Goal: Find contact information: Find contact information

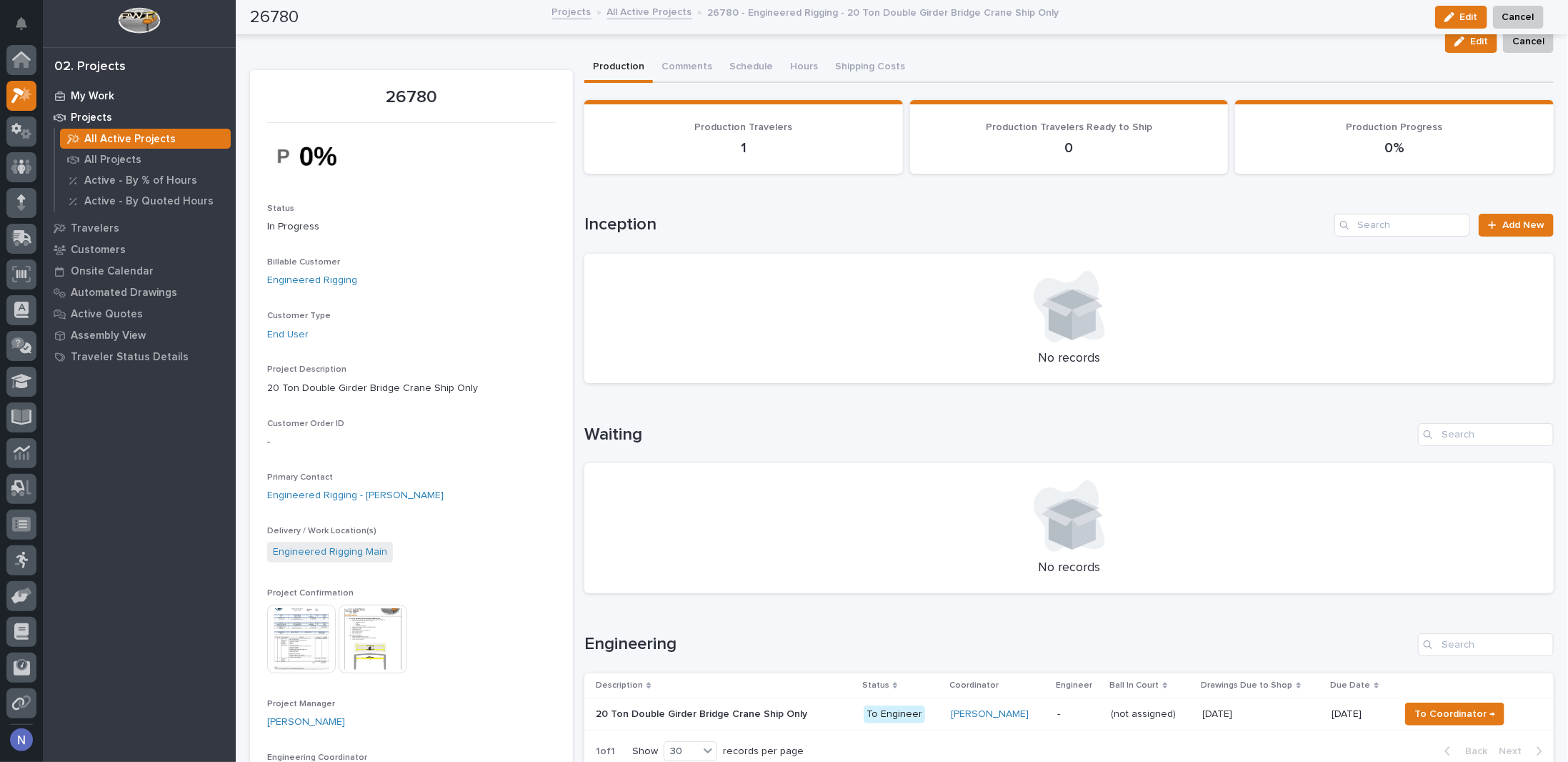
scroll to position [35, 0]
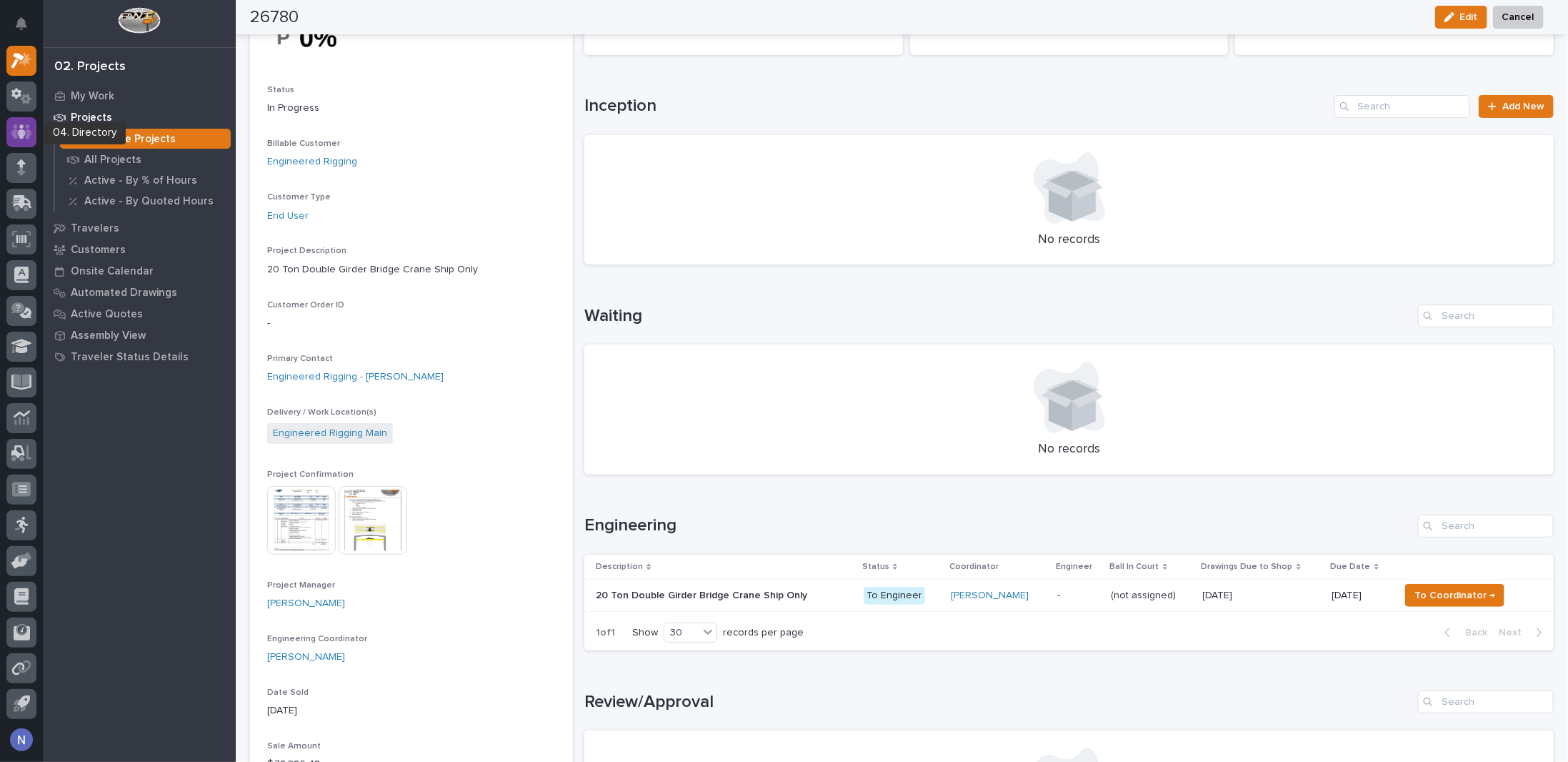
click at [16, 130] on icon at bounding box center [22, 132] width 21 height 14
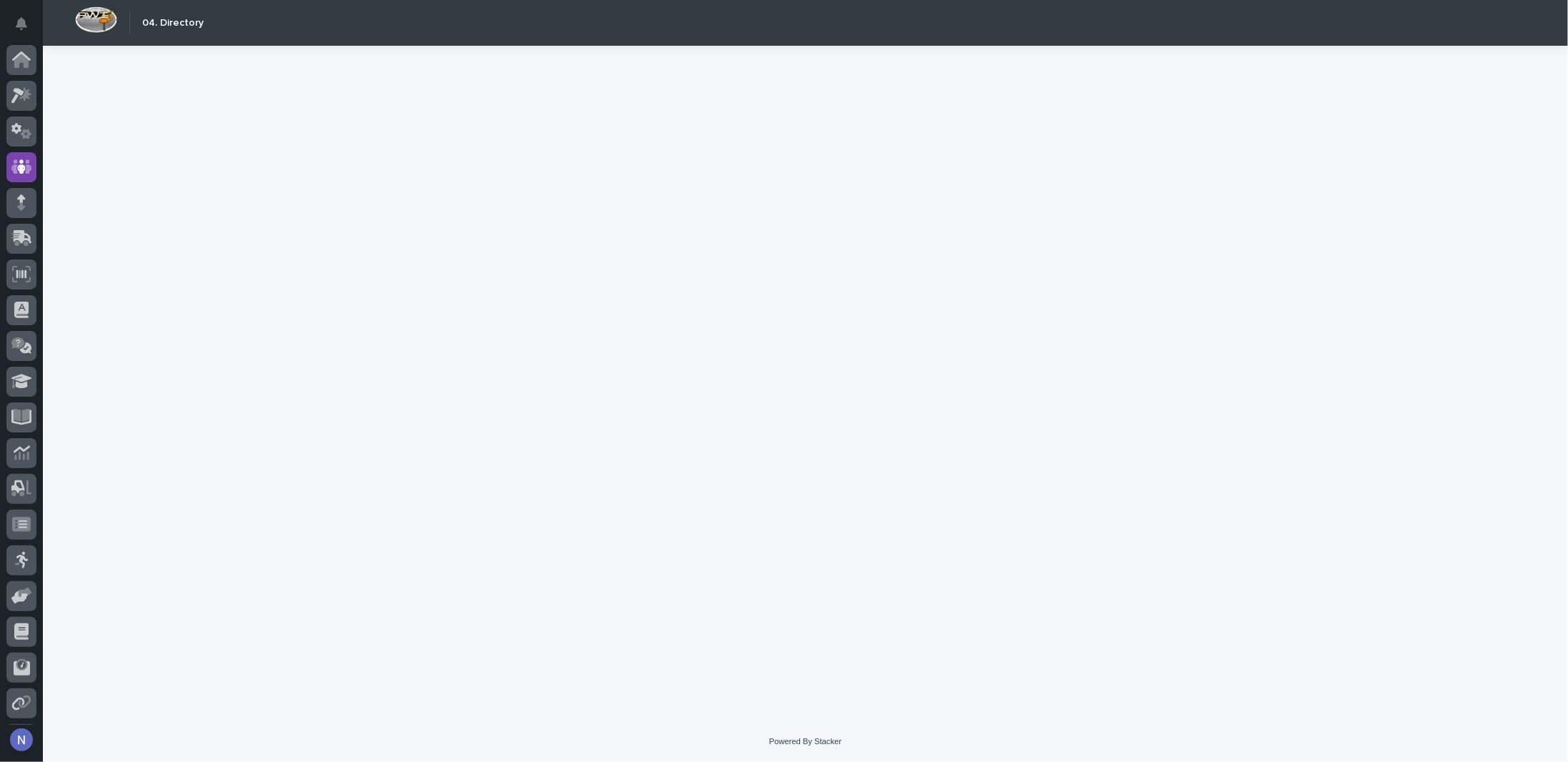
scroll to position [35, 0]
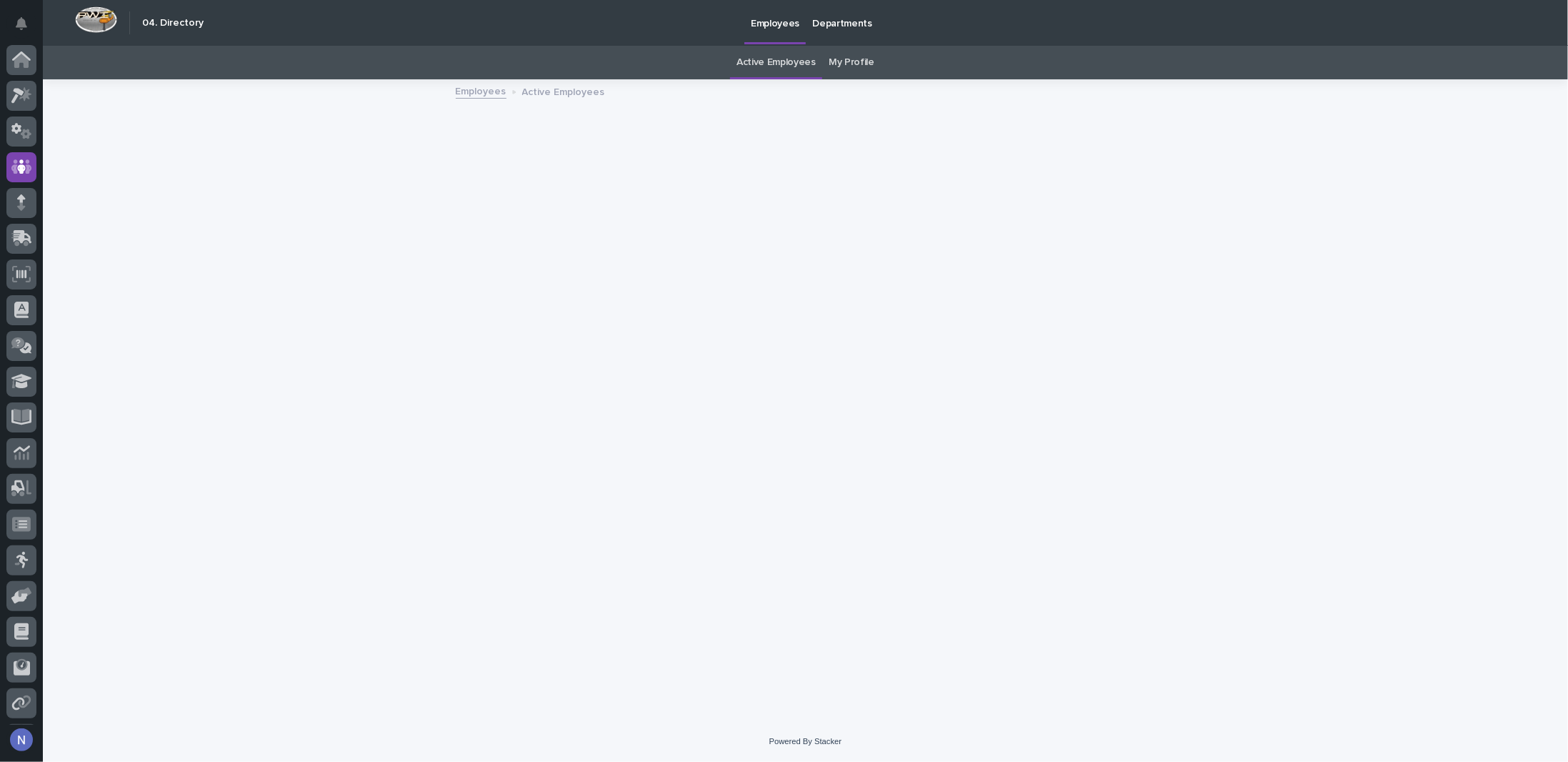
scroll to position [35, 0]
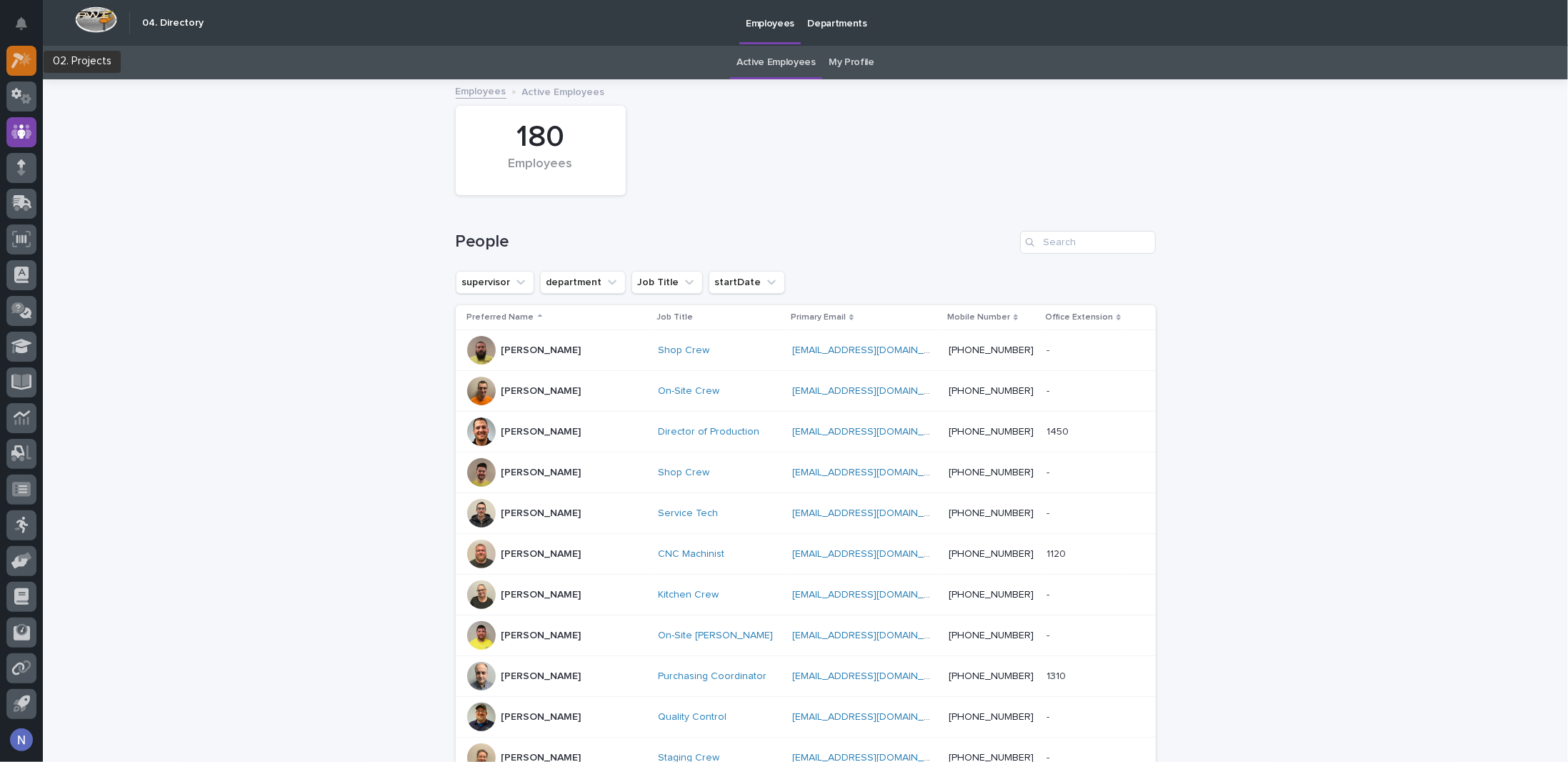
click at [16, 55] on icon at bounding box center [17, 61] width 13 height 16
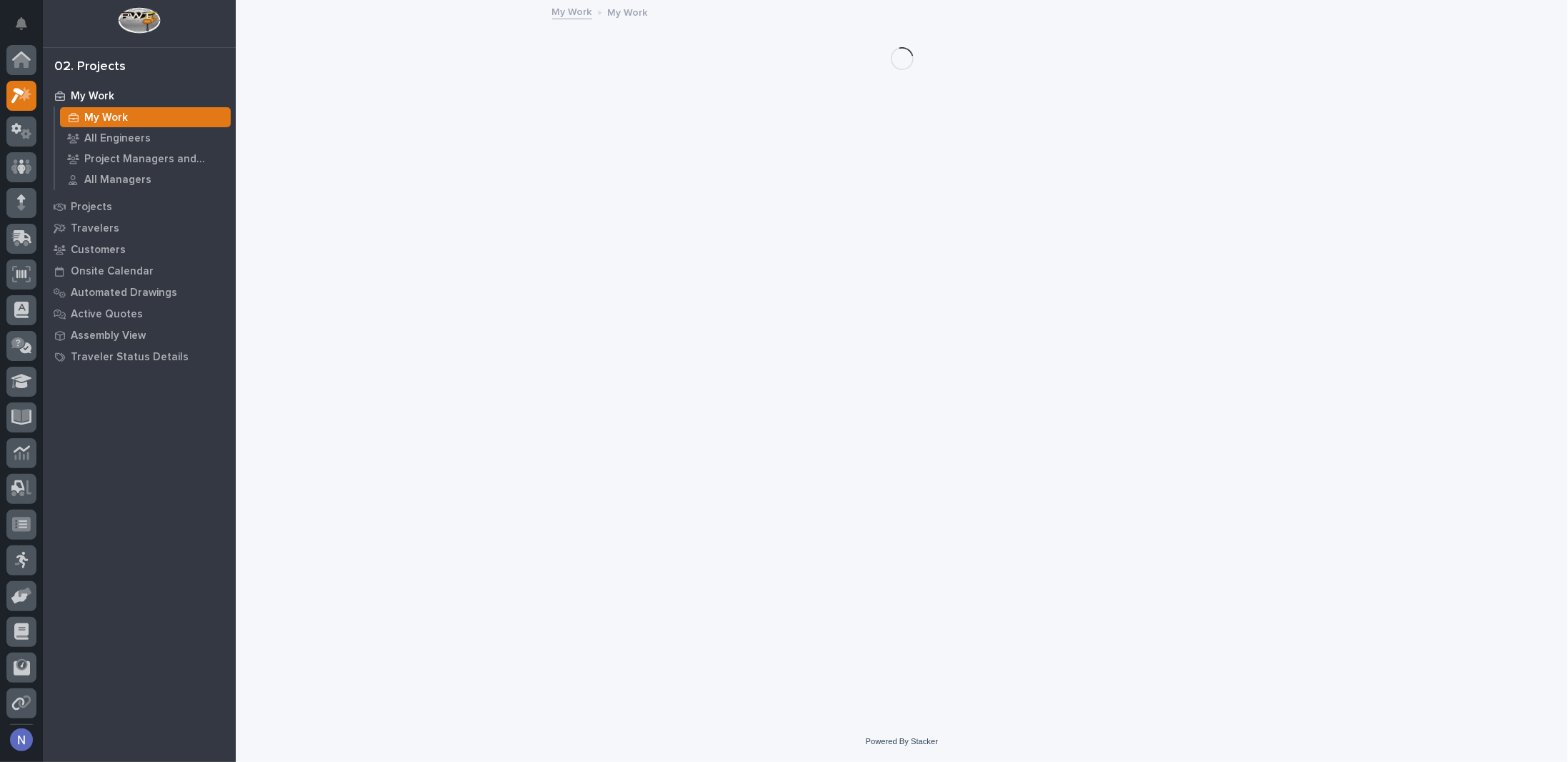
scroll to position [35, 0]
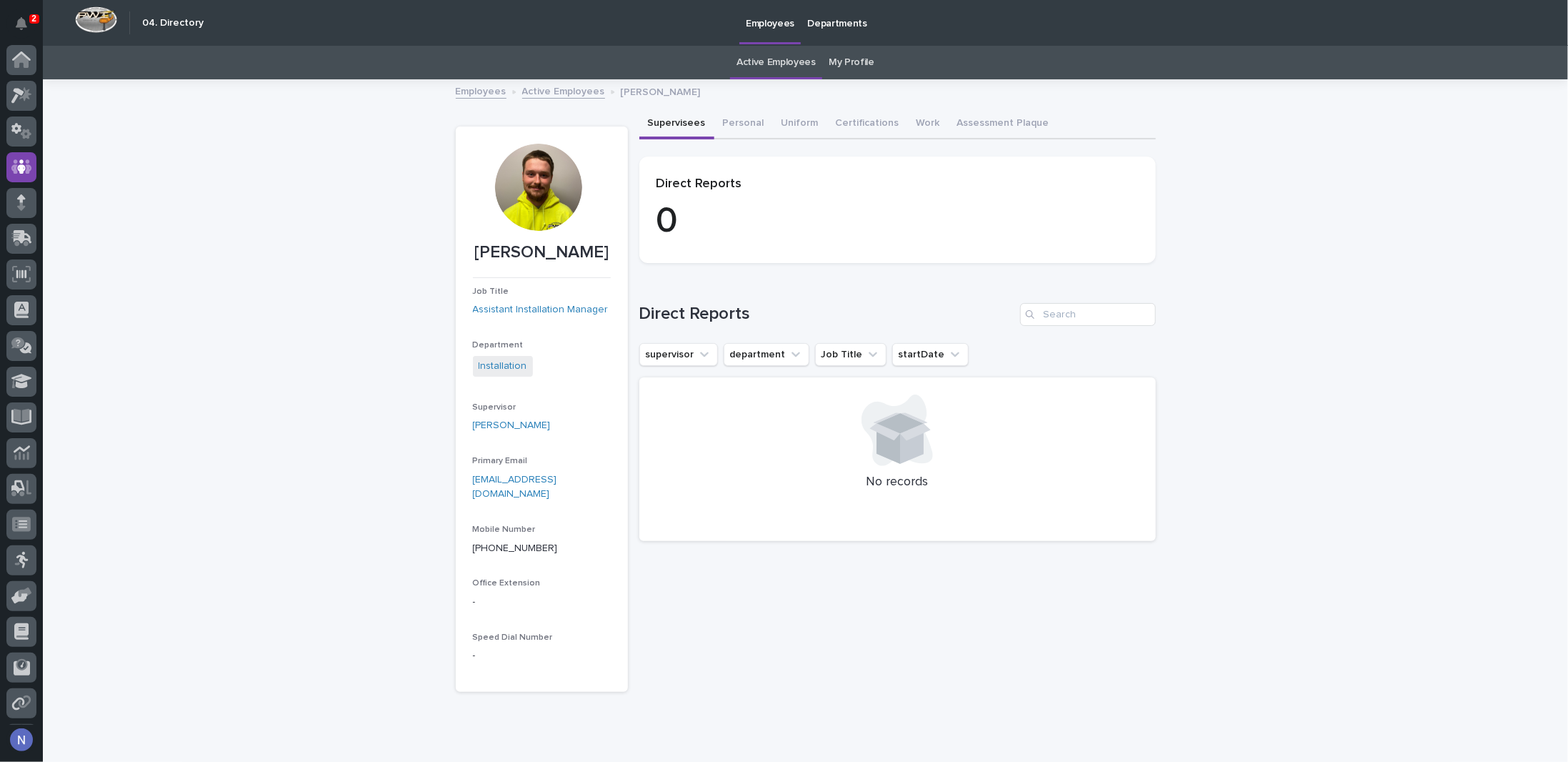
scroll to position [35, 0]
drag, startPoint x: 125, startPoint y: 297, endPoint x: 196, endPoint y: 287, distance: 71.7
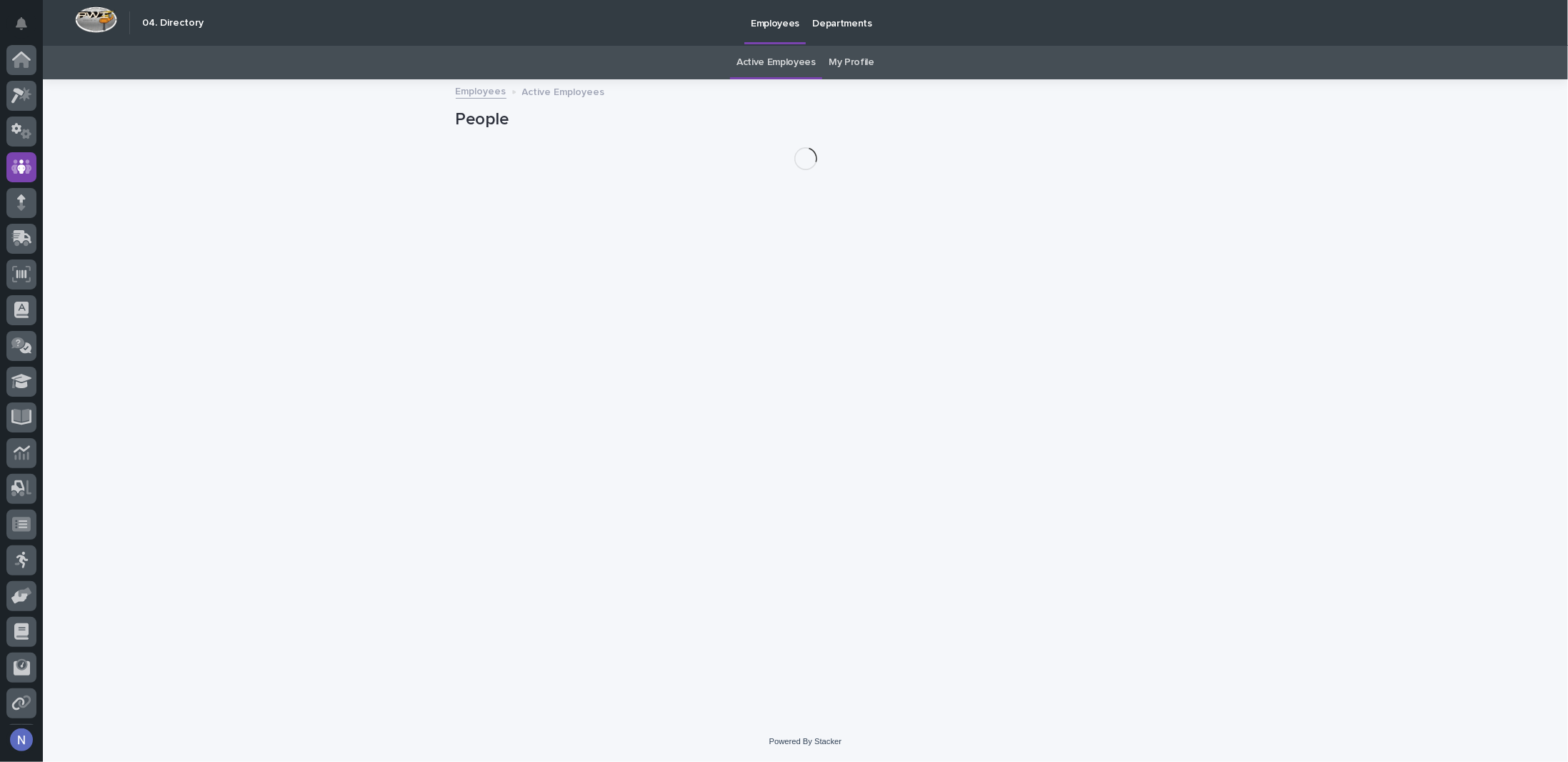
scroll to position [35, 0]
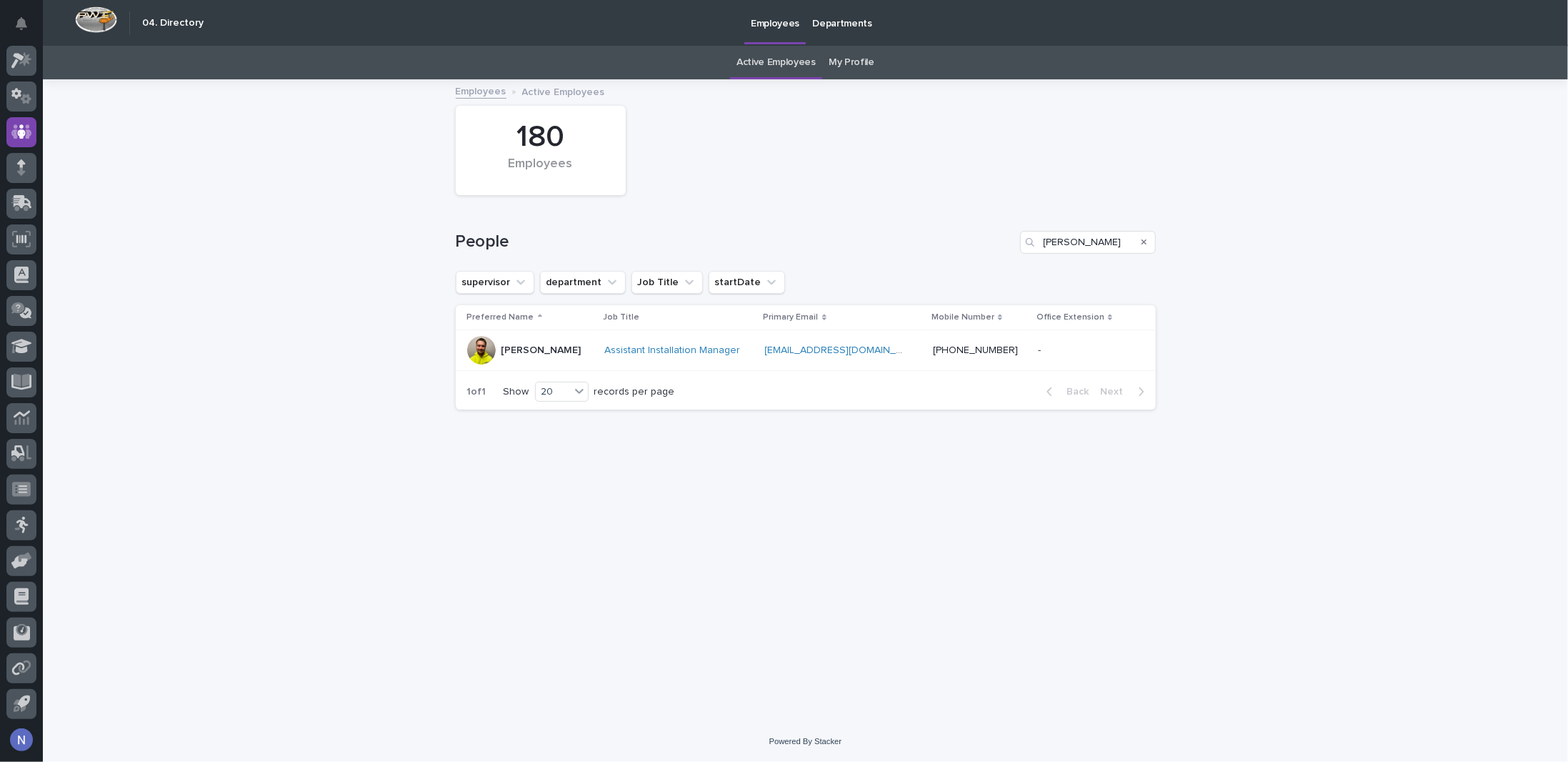
click at [1144, 241] on icon "Search" at bounding box center [1144, 242] width 6 height 6
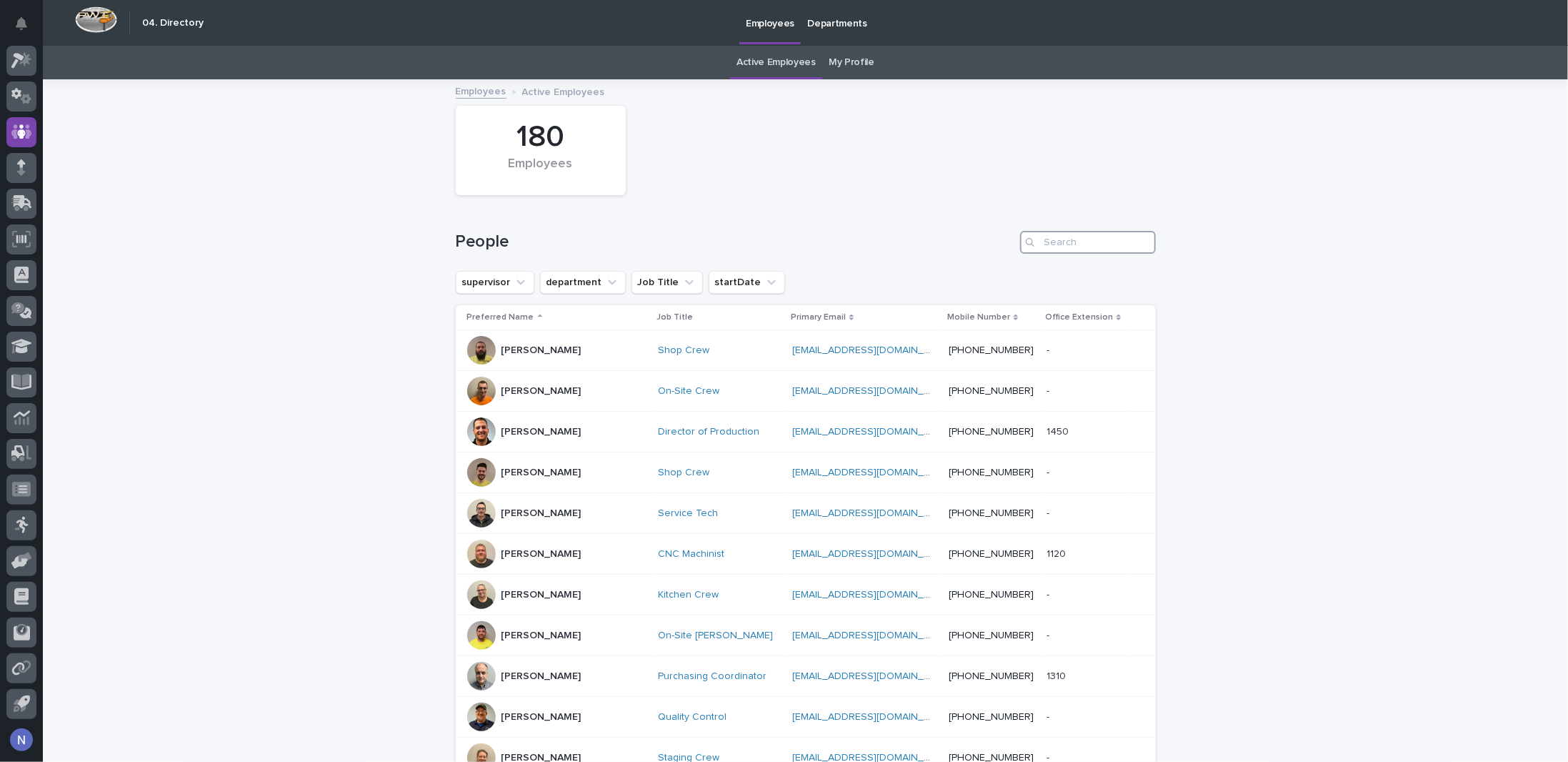
click at [1092, 242] on input "Search" at bounding box center [1088, 242] width 136 height 23
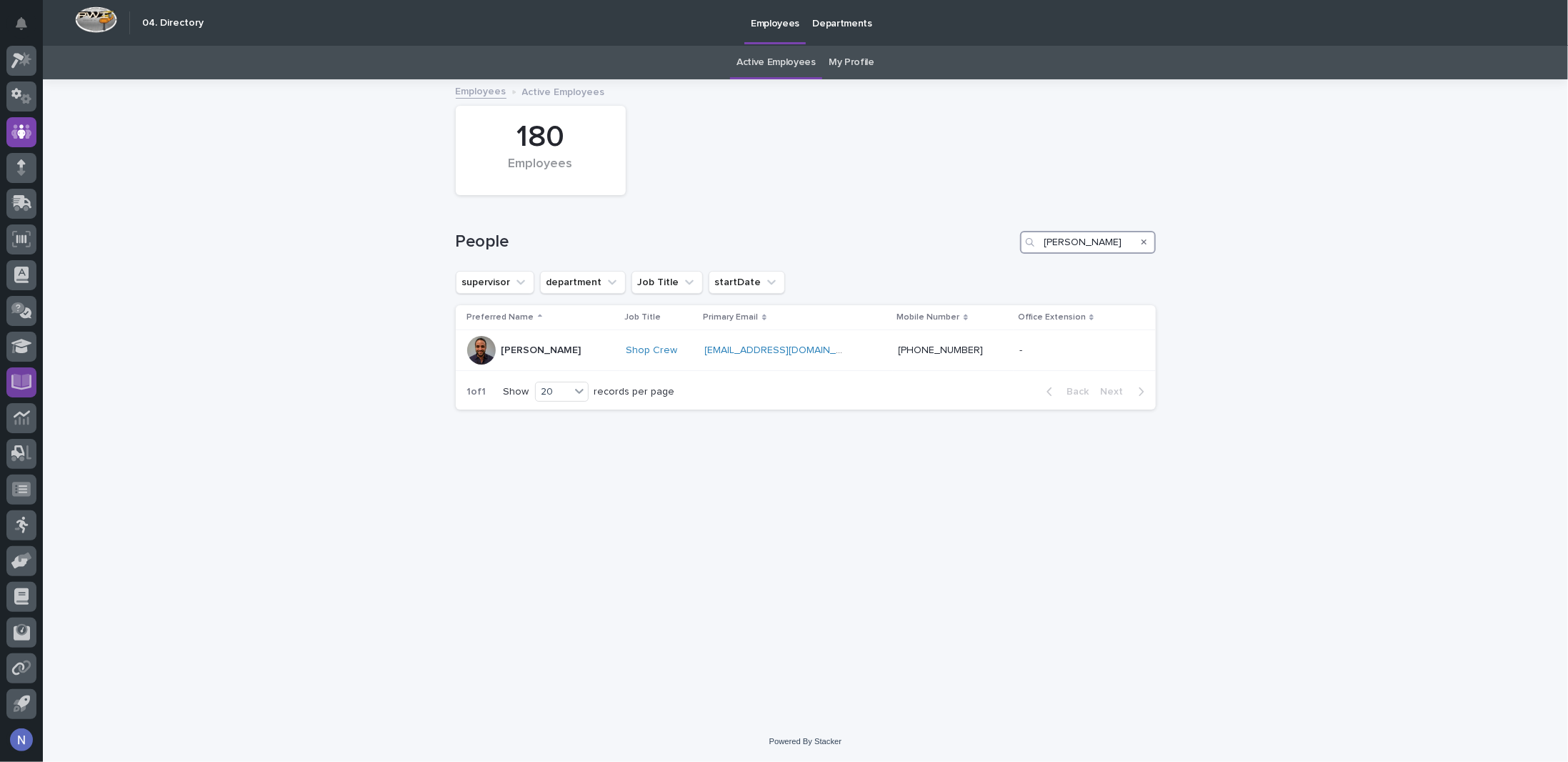
type input "dylan"
click at [1103, 235] on input "dylan" at bounding box center [1088, 242] width 136 height 23
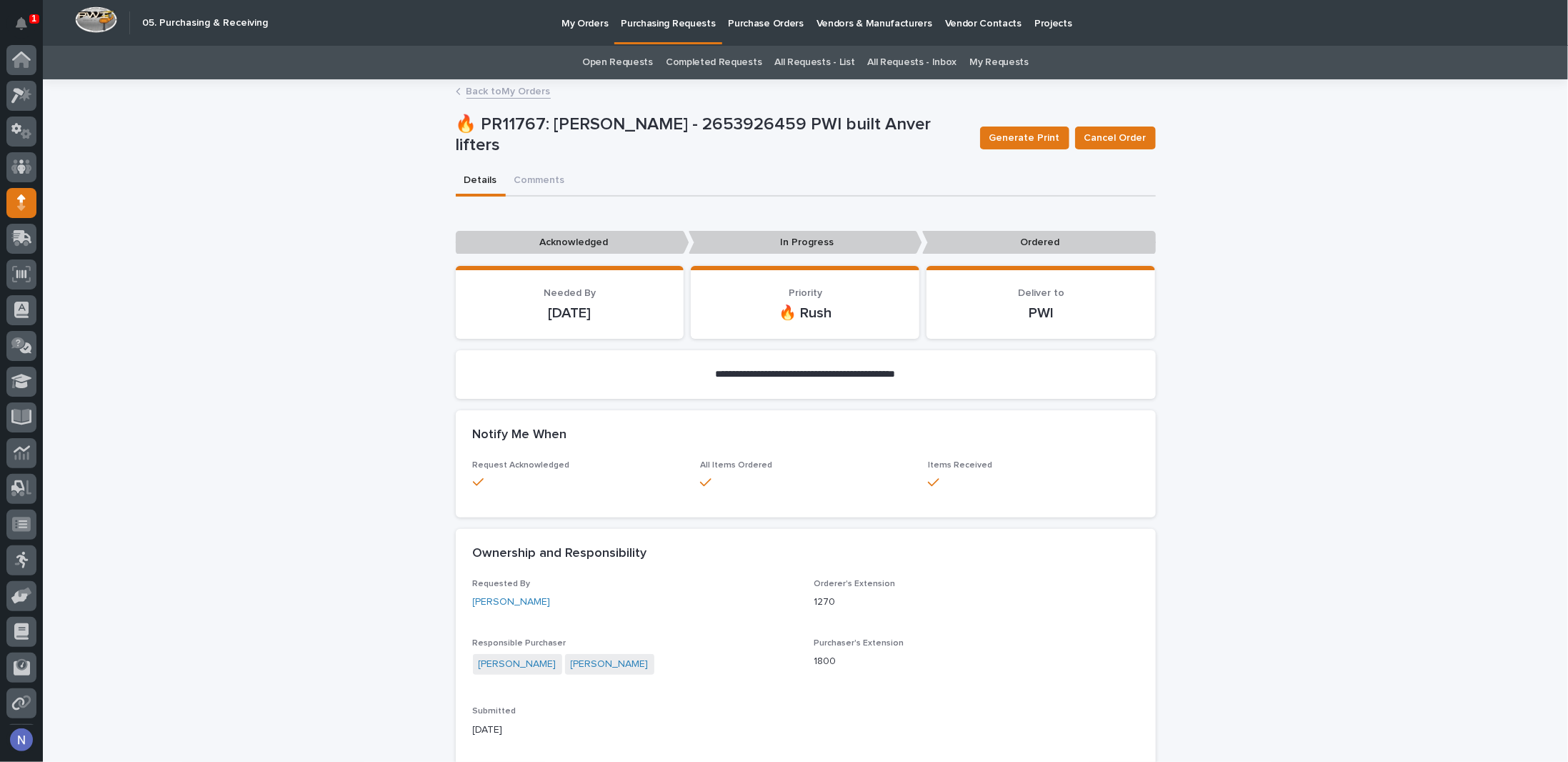
scroll to position [35, 0]
click at [20, 15] on button "Notifications" at bounding box center [21, 24] width 30 height 30
